Goal: Information Seeking & Learning: Find specific page/section

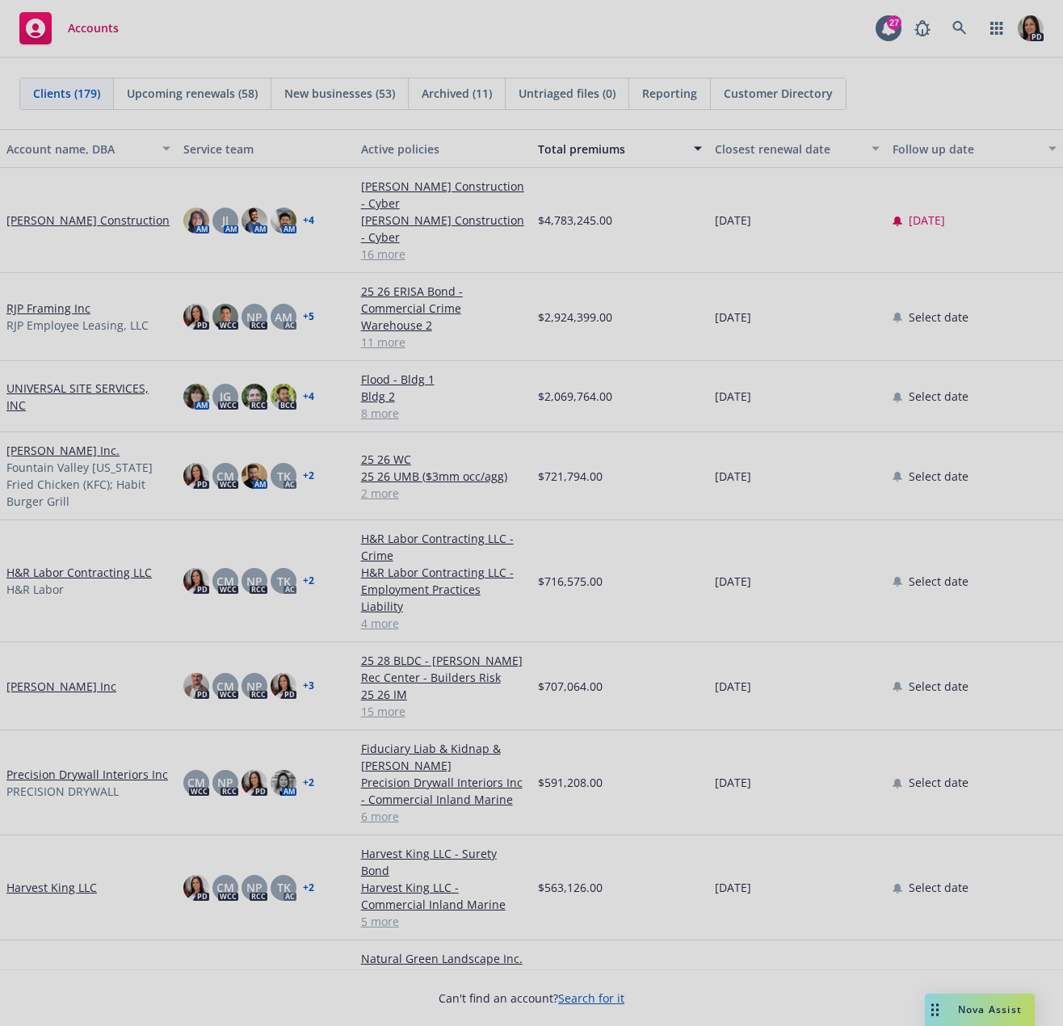
click at [960, 1023] on div at bounding box center [531, 513] width 1063 height 1026
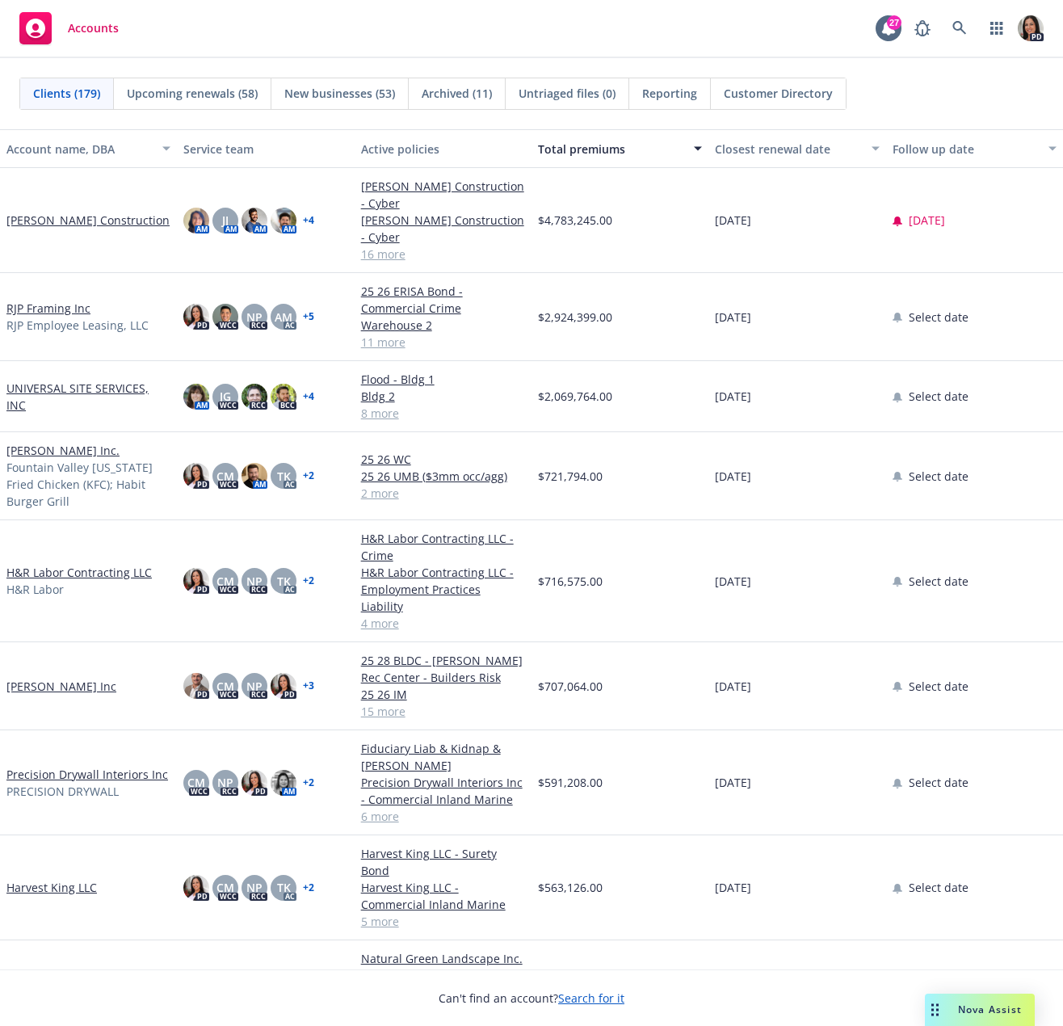
click at [942, 1013] on div "Drag to move" at bounding box center [935, 1010] width 20 height 32
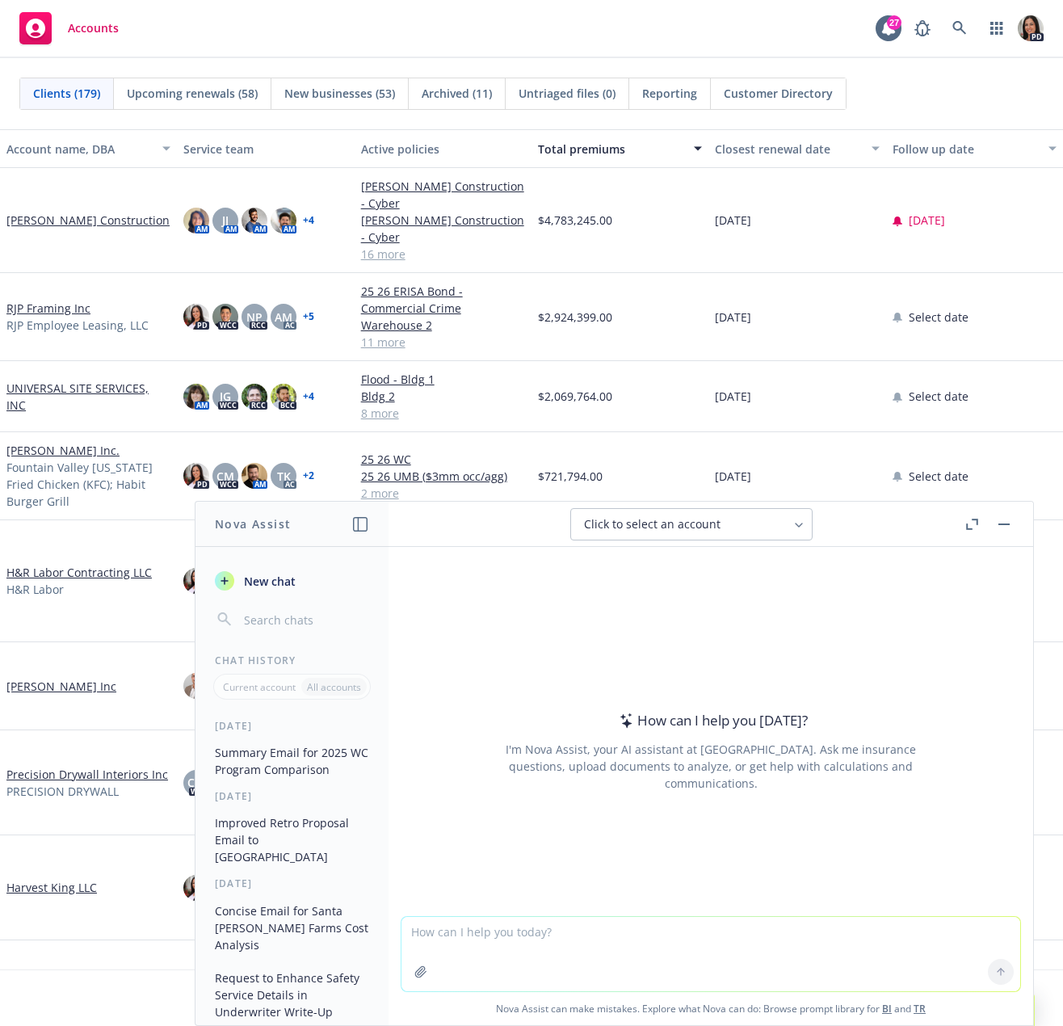
click at [607, 932] on textarea at bounding box center [710, 954] width 619 height 74
paste textarea "Hi [PERSON_NAME], Great speaking with you this morning! Excited for your little…"
type textarea "improve this: Hi [PERSON_NAME], Great speaking with you this morning! Excited f…"
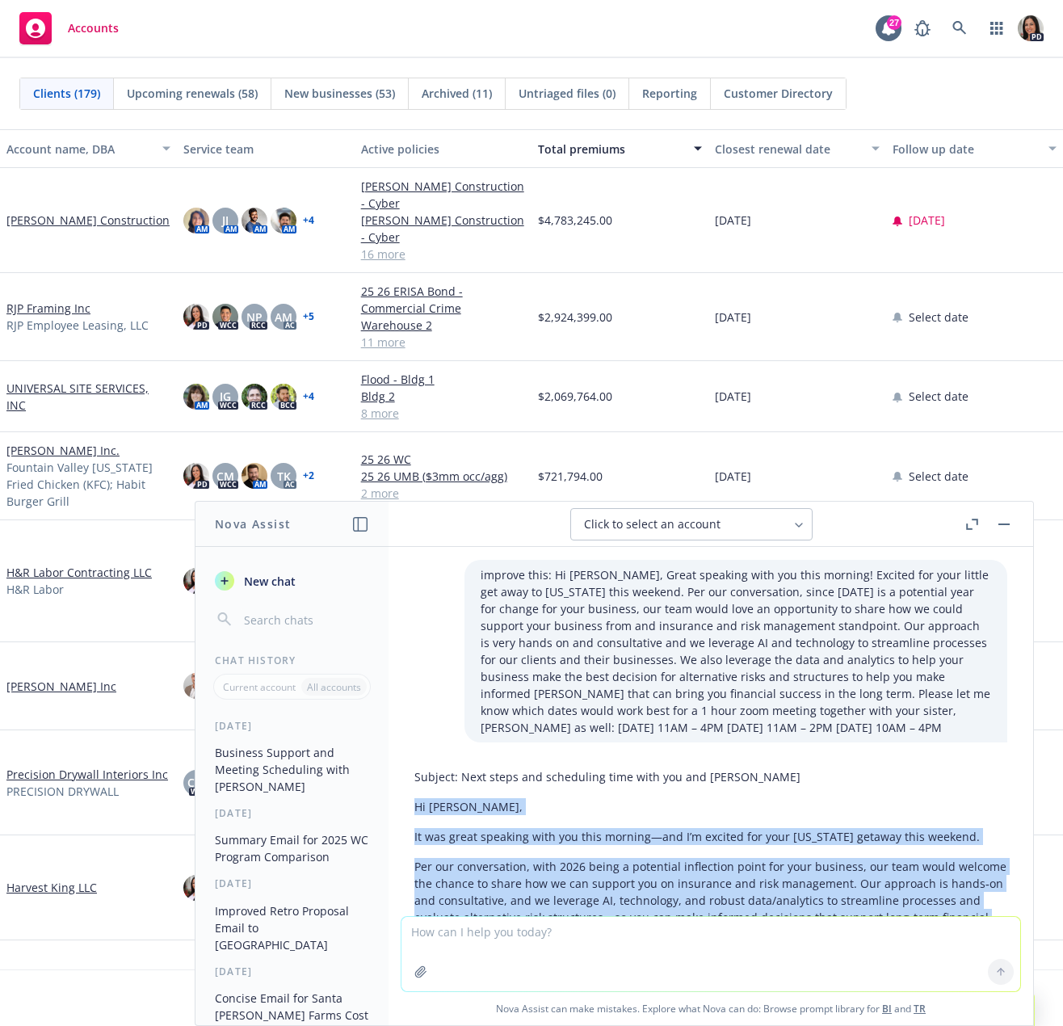
drag, startPoint x: 664, startPoint y: 830, endPoint x: 389, endPoint y: 792, distance: 278.2
click at [389, 792] on div "improve this: Hi [PERSON_NAME], Great speaking with you this morning! Excited f…" at bounding box center [711, 731] width 645 height 369
copy div "Hi [PERSON_NAME], It was great speaking with you this morning—and I’m excited f…"
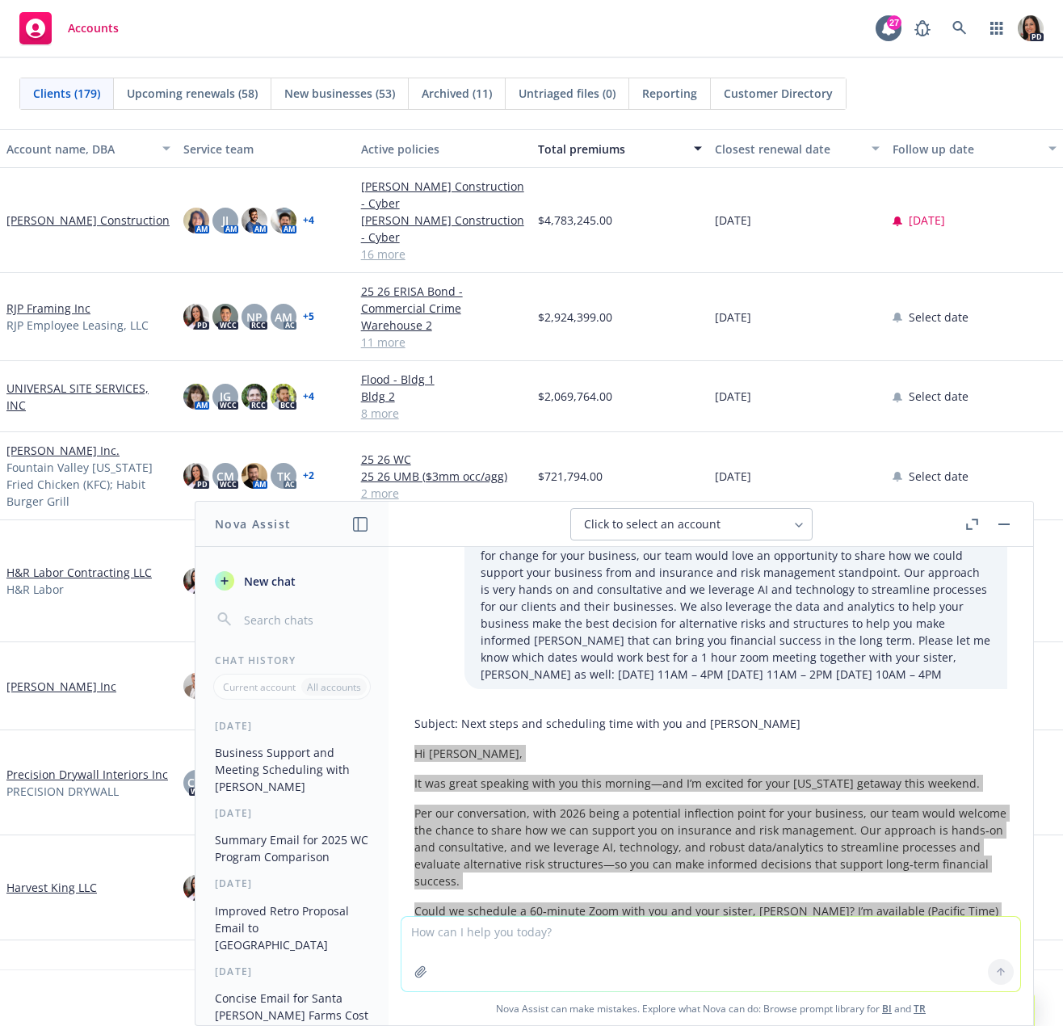
scroll to position [81, 0]
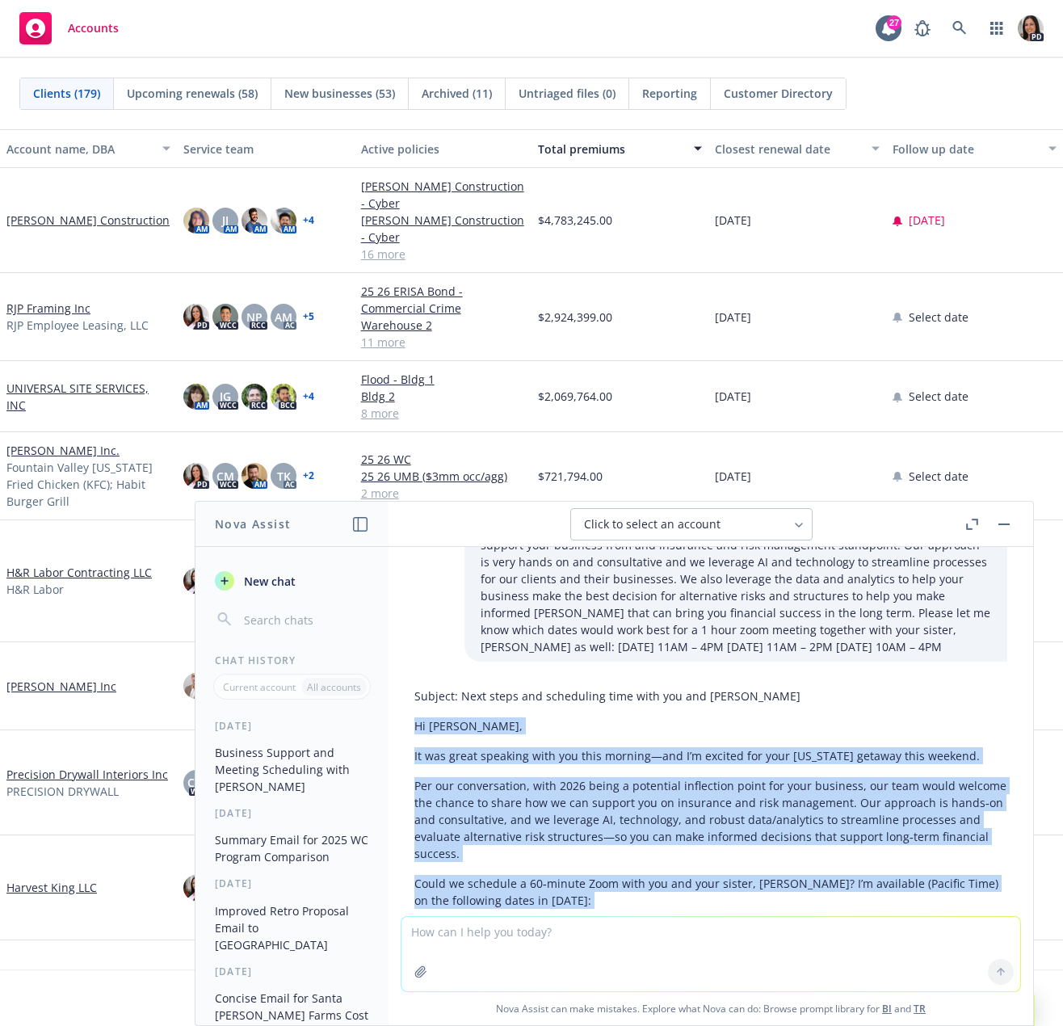
click at [1004, 520] on button "button" at bounding box center [1003, 524] width 19 height 19
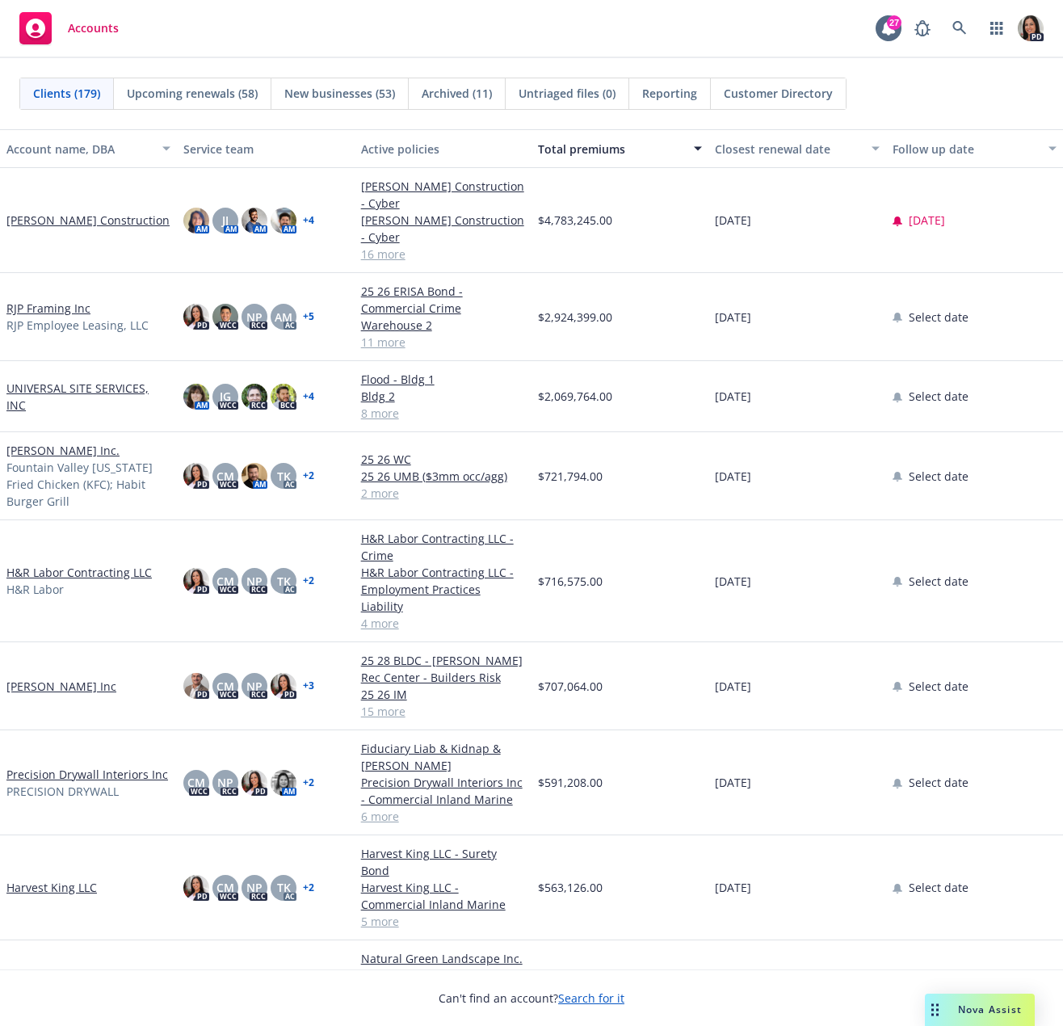
click at [180, 27] on div "Accounts 27 PD" at bounding box center [531, 29] width 1063 height 58
drag, startPoint x: 565, startPoint y: 207, endPoint x: 865, endPoint y: 107, distance: 315.7
click at [868, 108] on div "Clients (179) Upcoming renewals (58) New businesses (53) Archived (11) Untriage…" at bounding box center [531, 94] width 1024 height 32
click at [102, 393] on link "UNIVERSAL SITE SERVICES, INC" at bounding box center [88, 397] width 164 height 34
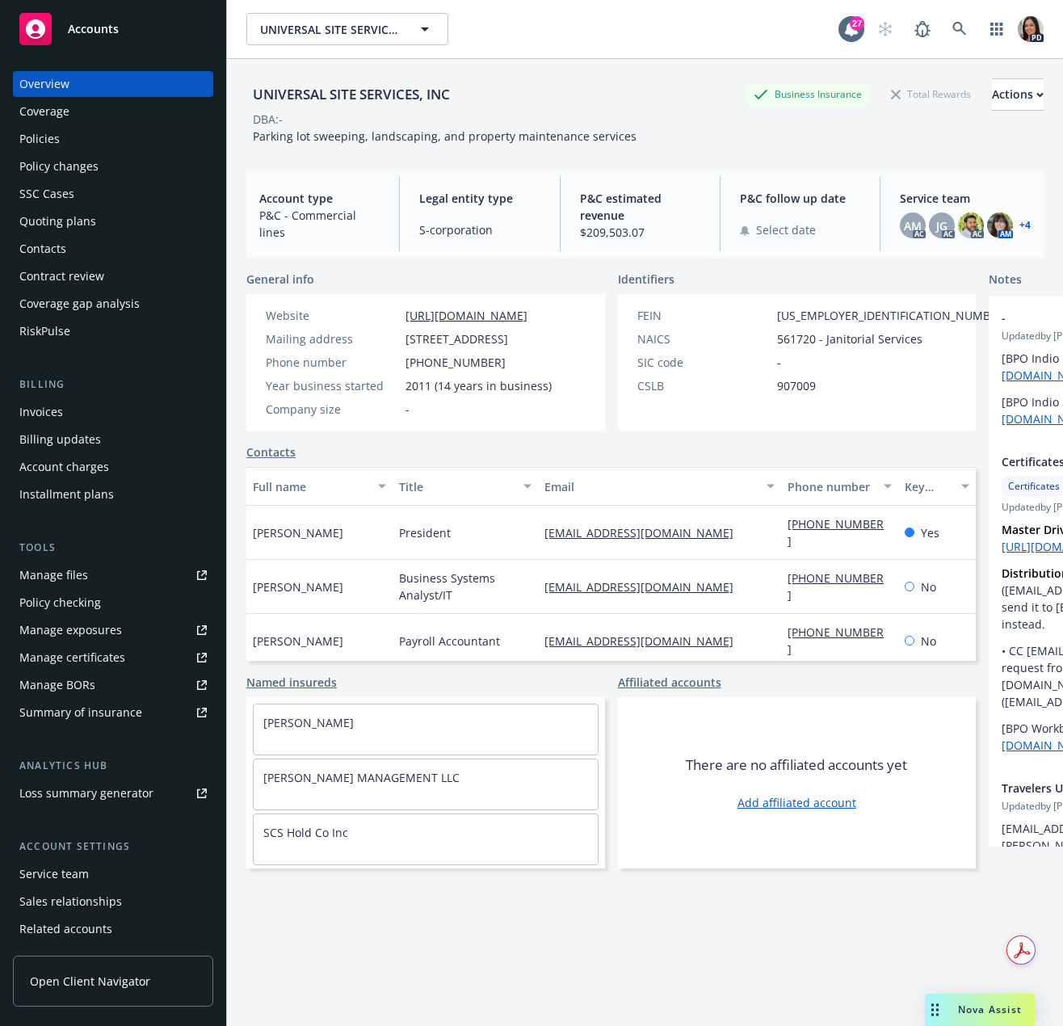
click at [124, 33] on div "Accounts" at bounding box center [112, 29] width 187 height 32
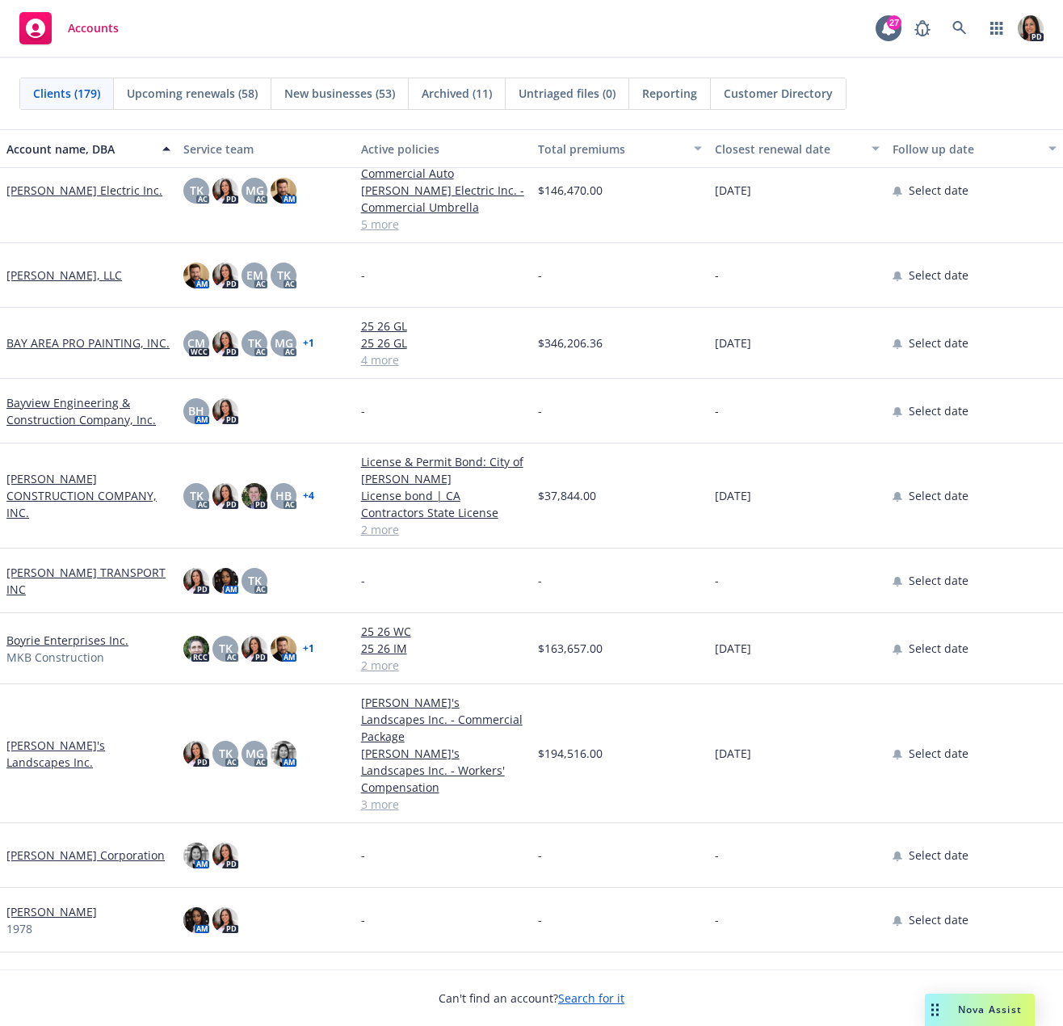
scroll to position [808, 0]
